Goal: Transaction & Acquisition: Purchase product/service

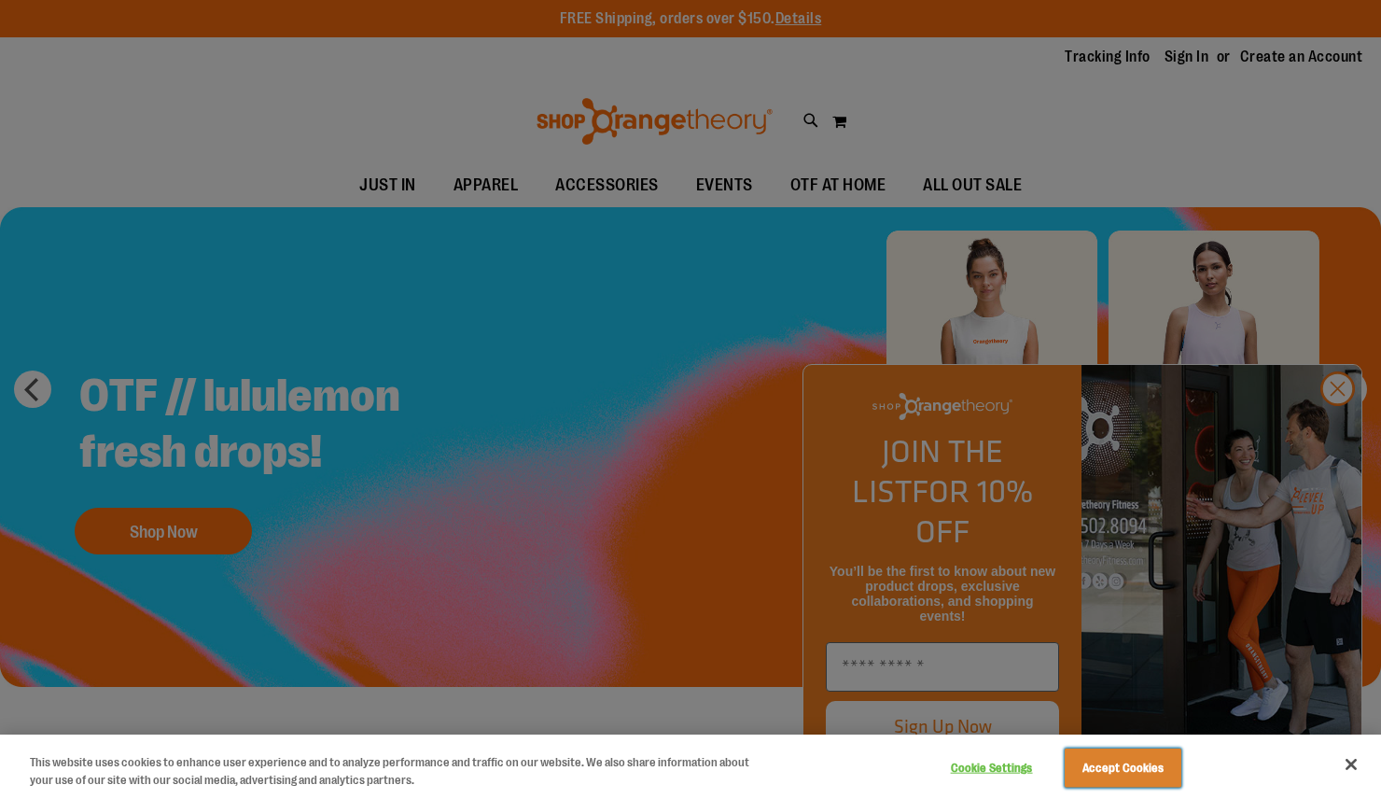
click at [1143, 783] on button "Accept Cookies" at bounding box center [1123, 768] width 117 height 39
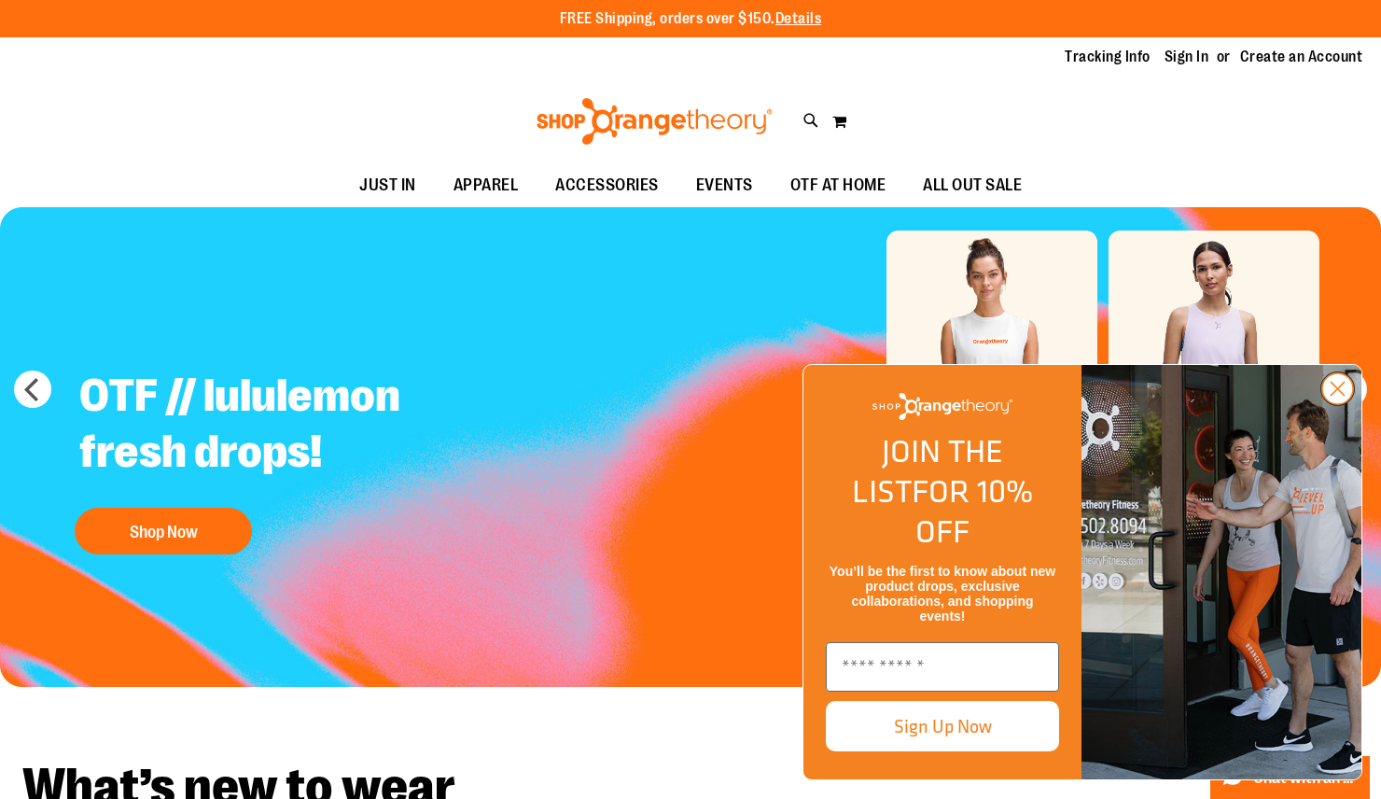
click at [1338, 404] on circle "Close dialog" at bounding box center [1338, 388] width 31 height 31
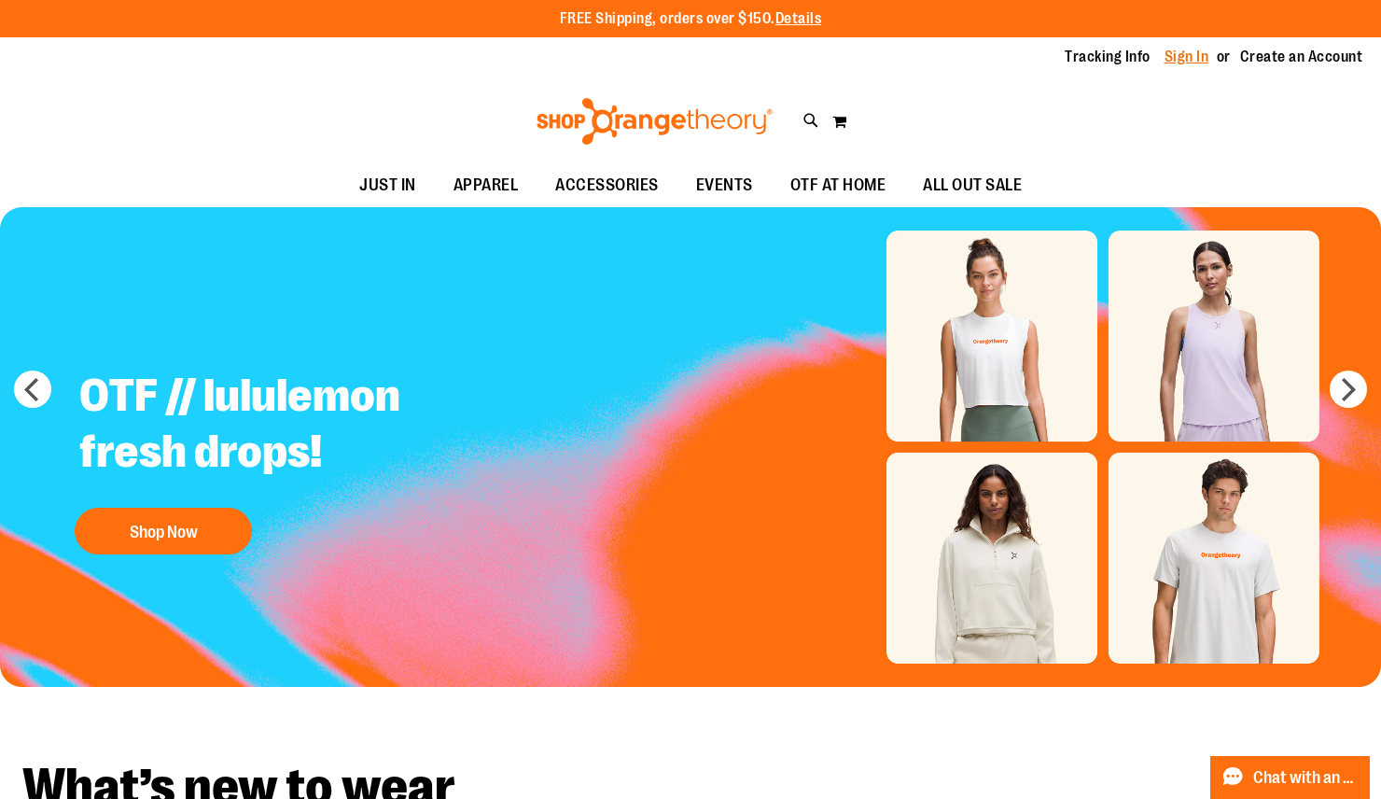
click at [1183, 55] on link "Sign In" at bounding box center [1187, 57] width 45 height 21
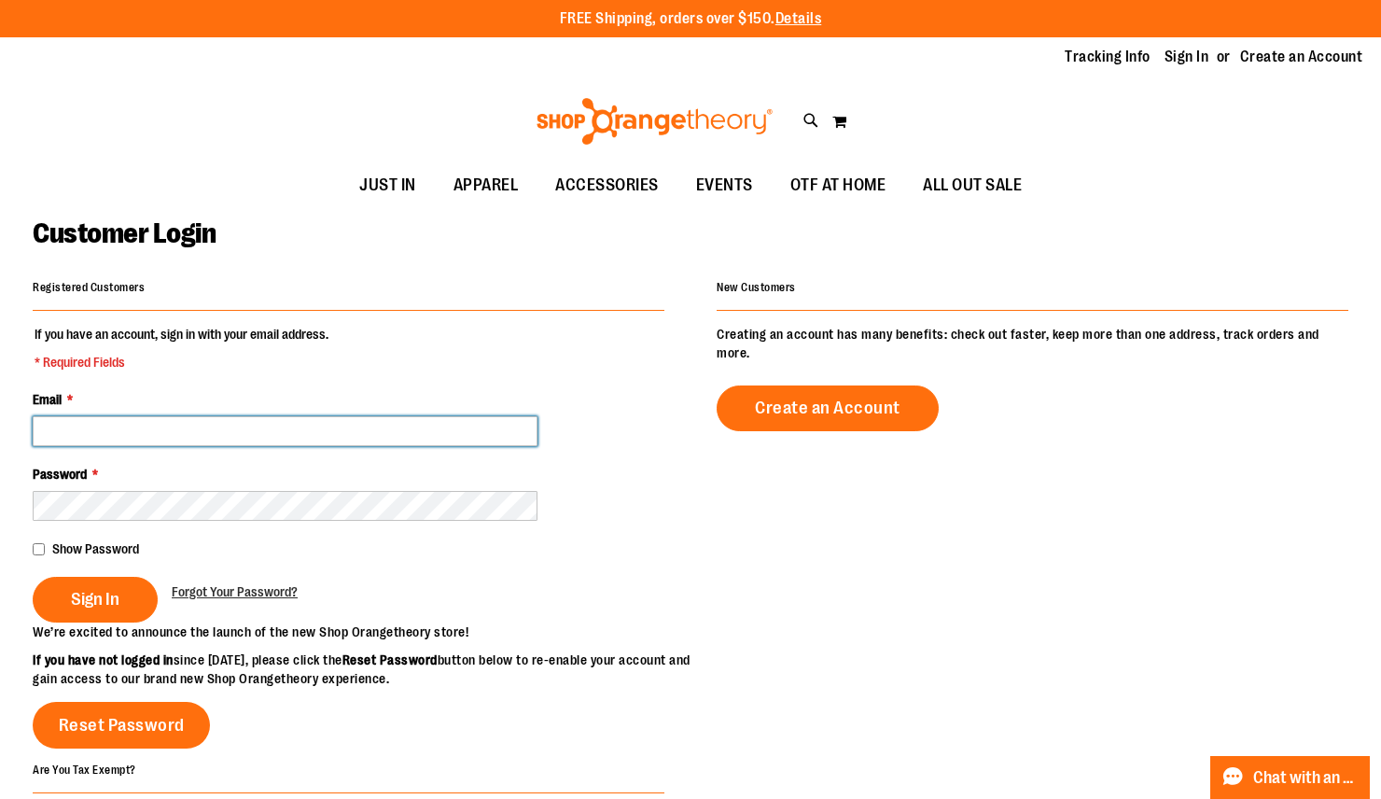
click at [241, 436] on input "Email *" at bounding box center [285, 431] width 505 height 30
type input "**********"
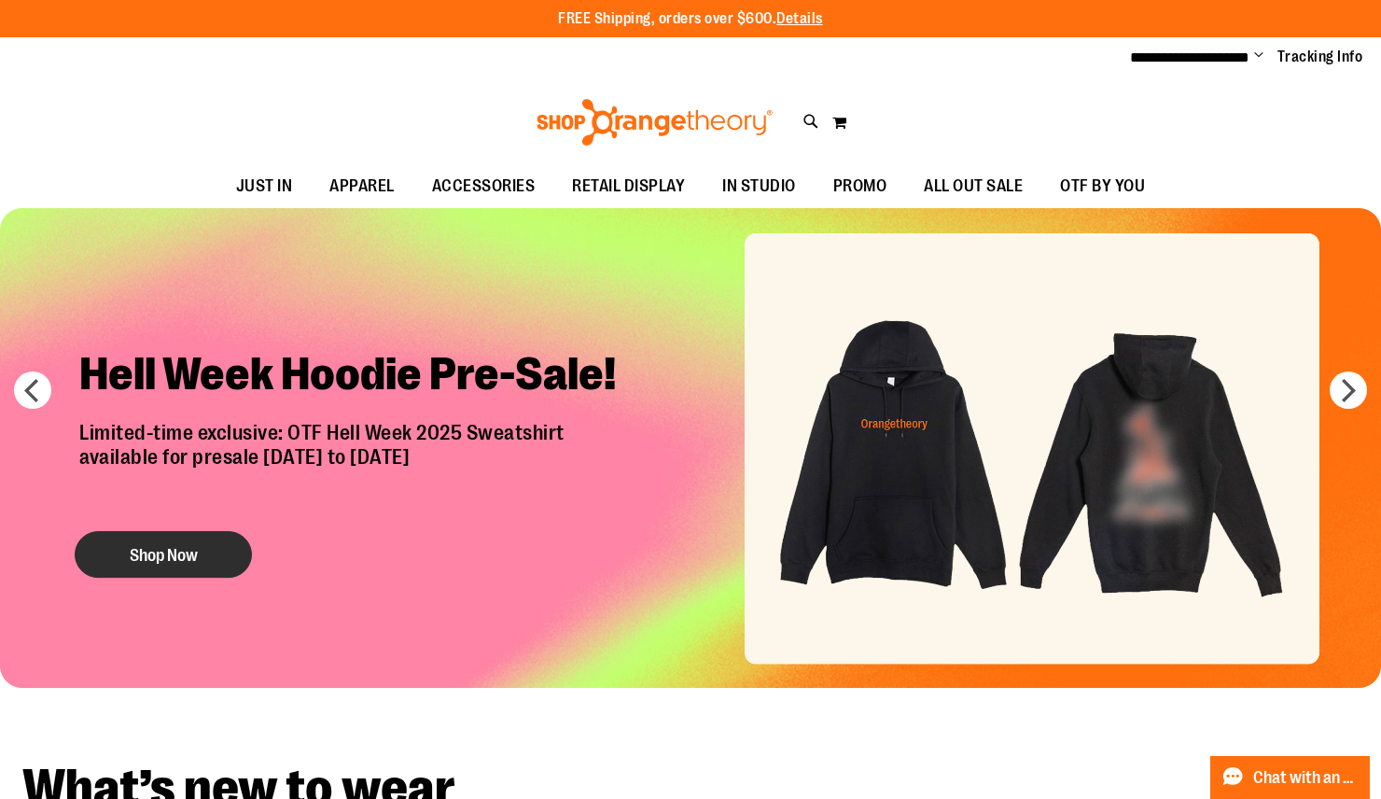
click at [175, 535] on button "Shop Now" at bounding box center [163, 554] width 177 height 47
